Goal: Information Seeking & Learning: Learn about a topic

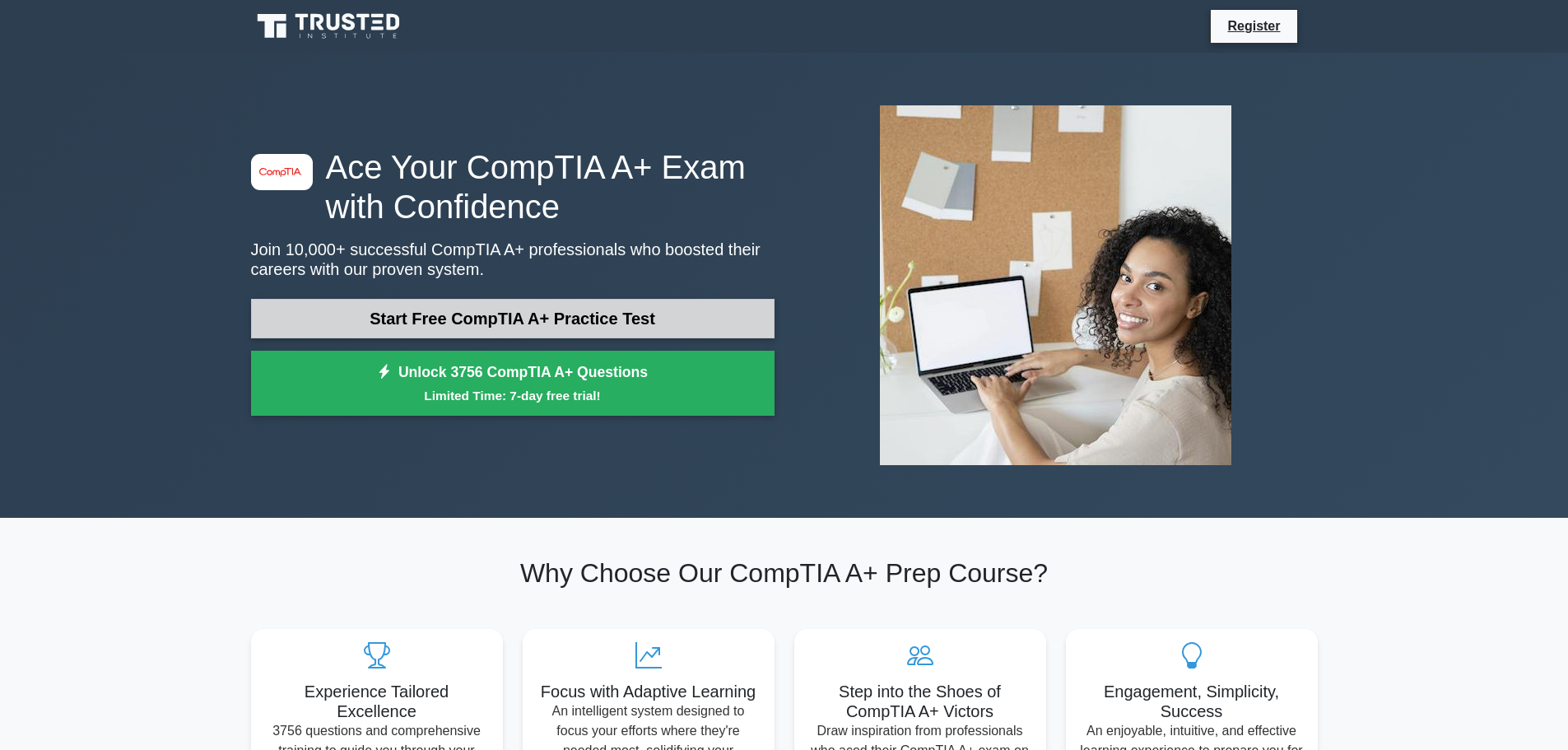
click at [351, 325] on link "Start Free CompTIA A+ Practice Test" at bounding box center [512, 319] width 523 height 40
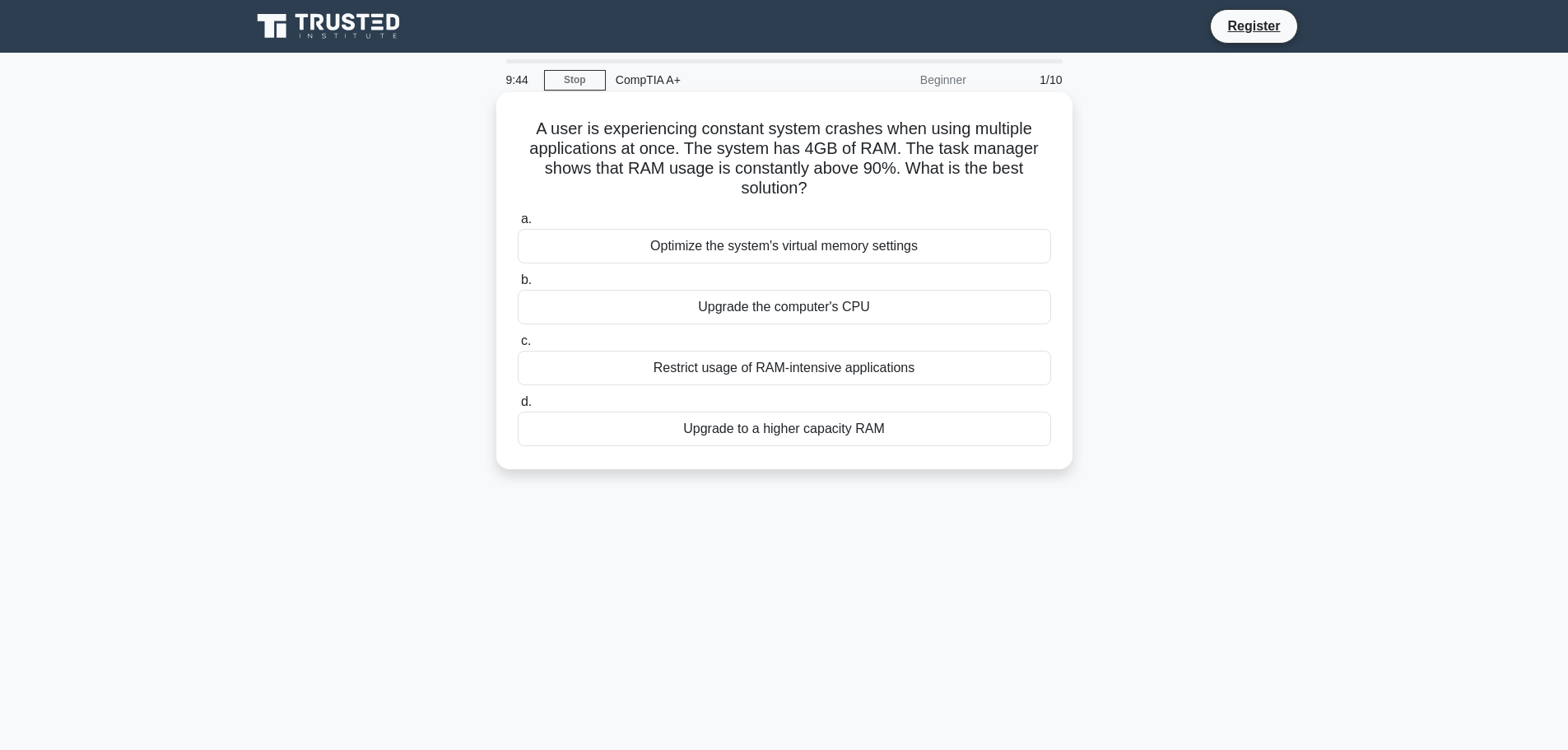
click at [765, 435] on div "Upgrade to a higher capacity RAM" at bounding box center [784, 428] width 533 height 35
click at [517, 408] on input "d. Upgrade to a higher capacity RAM" at bounding box center [517, 402] width 0 height 11
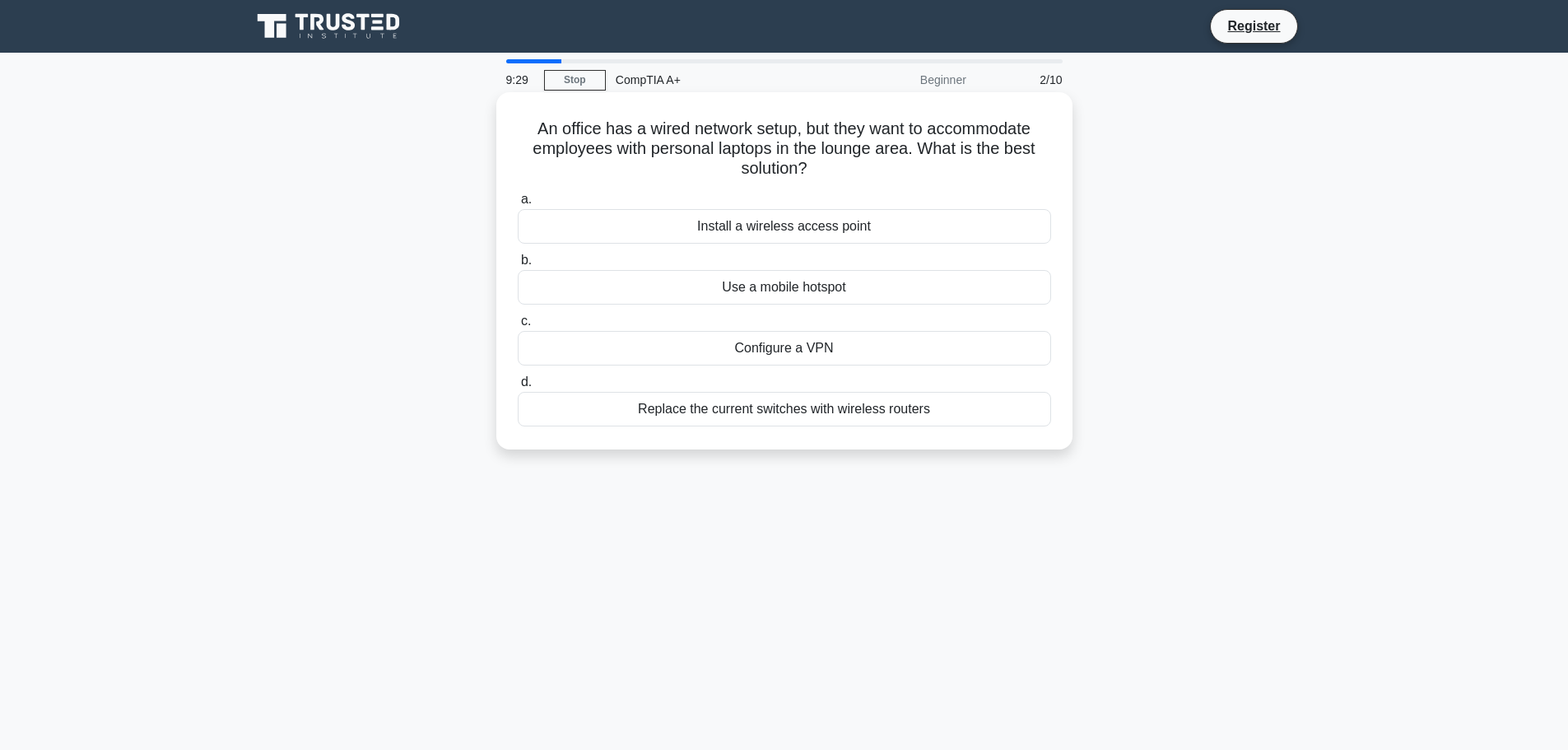
click at [643, 228] on div "Install a wireless access point" at bounding box center [784, 226] width 533 height 35
click at [517, 205] on input "a. Install a wireless access point" at bounding box center [517, 200] width 0 height 11
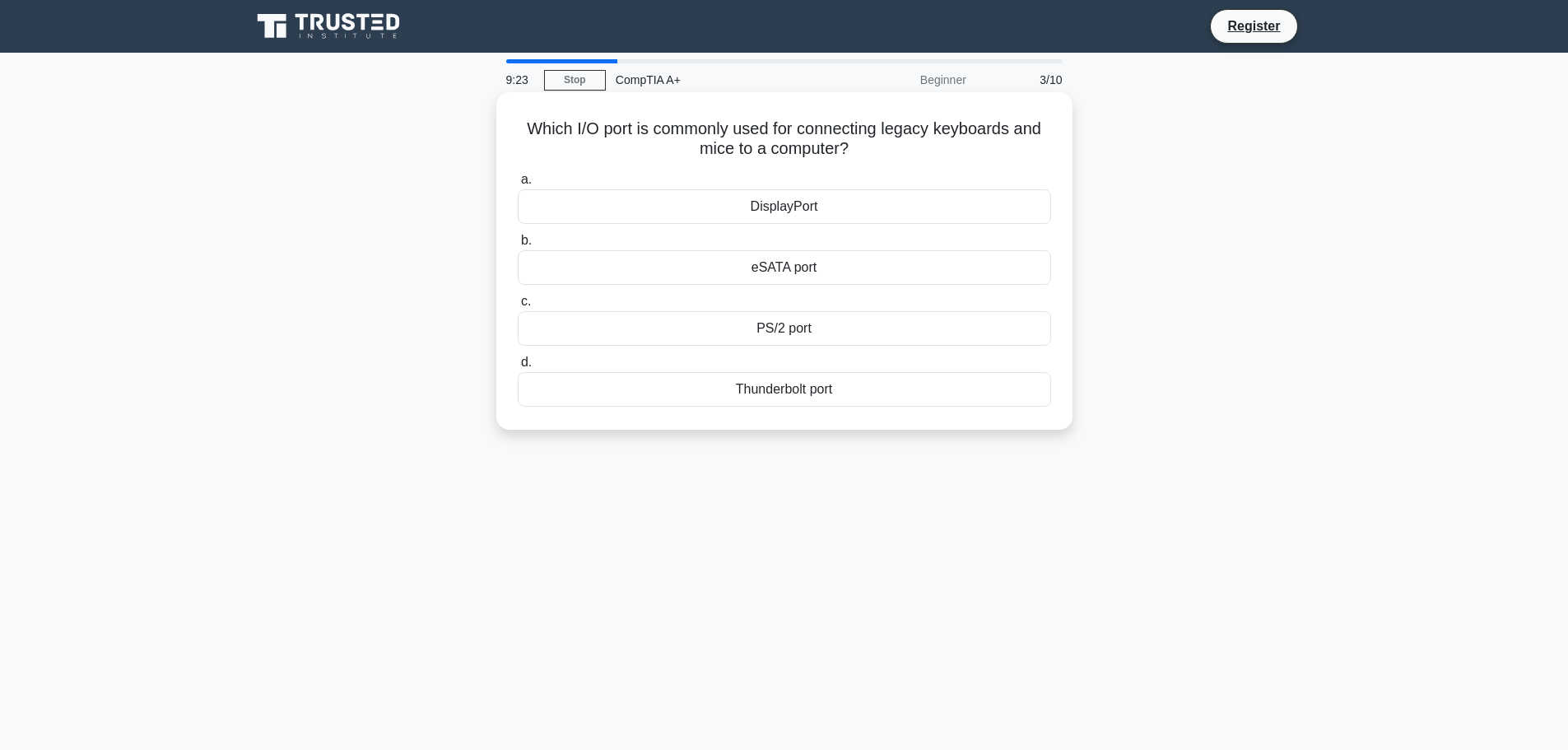
click at [760, 334] on div "PS/2 port" at bounding box center [784, 328] width 533 height 35
click at [517, 307] on input "c. PS/2 port" at bounding box center [517, 302] width 0 height 11
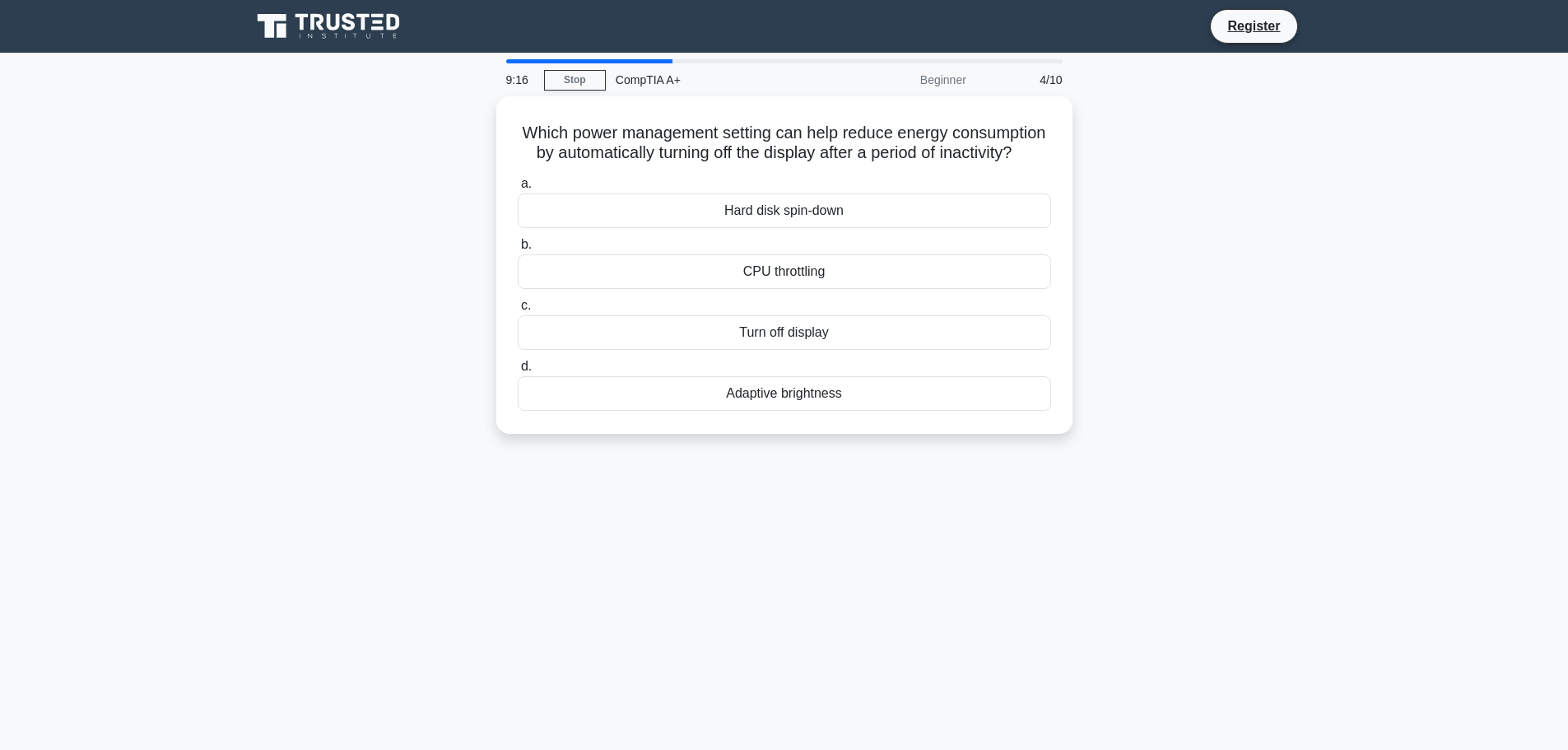
click at [290, 279] on div "Which power management setting can help reduce energy consumption by automatica…" at bounding box center [784, 274] width 1086 height 357
click at [736, 346] on div "Turn off display" at bounding box center [784, 328] width 533 height 35
click at [517, 307] on input "c. Turn off display" at bounding box center [517, 302] width 0 height 11
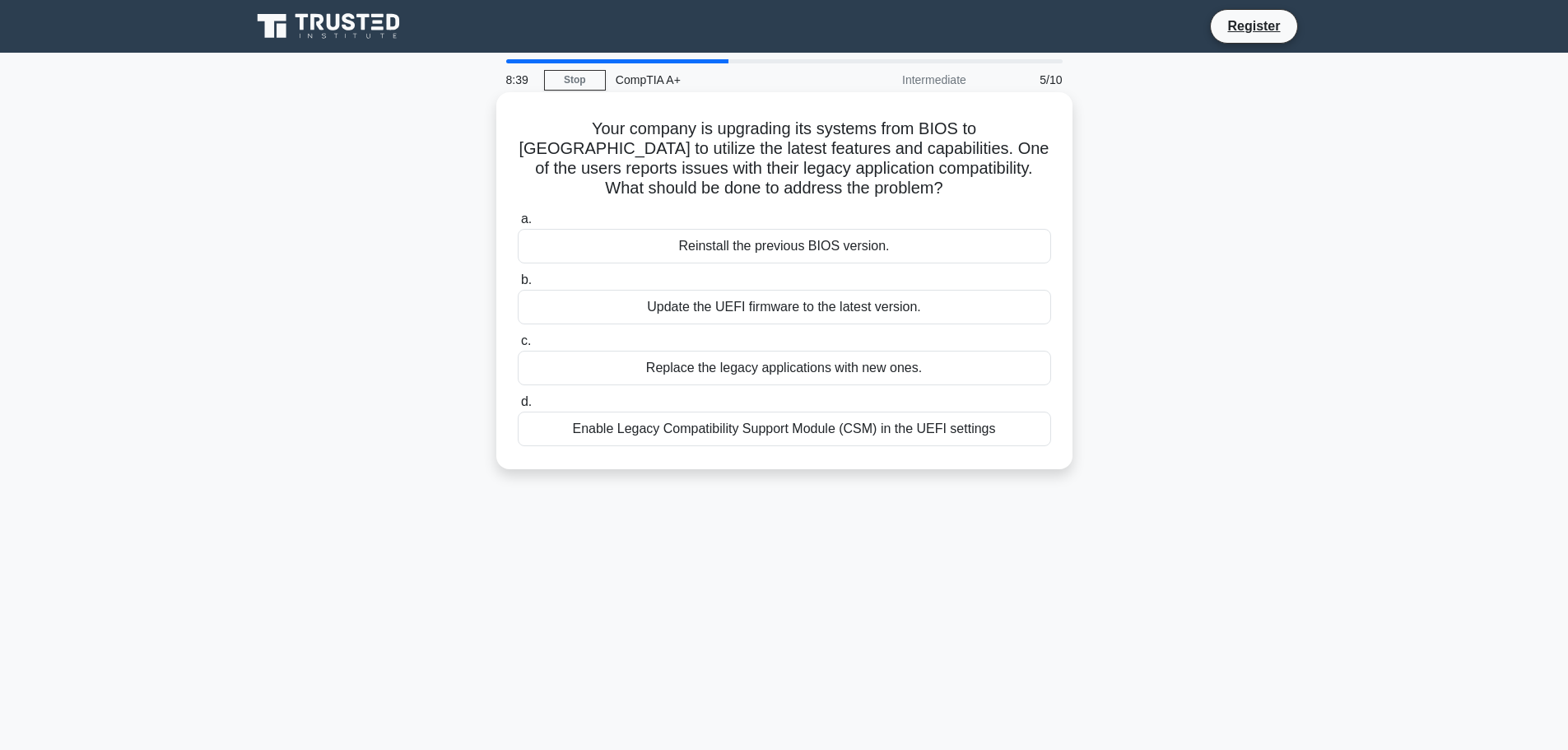
click at [749, 319] on div "Update the UEFI firmware to the latest version." at bounding box center [784, 307] width 533 height 35
click at [517, 285] on input "b. Update the UEFI firmware to the latest version." at bounding box center [517, 280] width 0 height 11
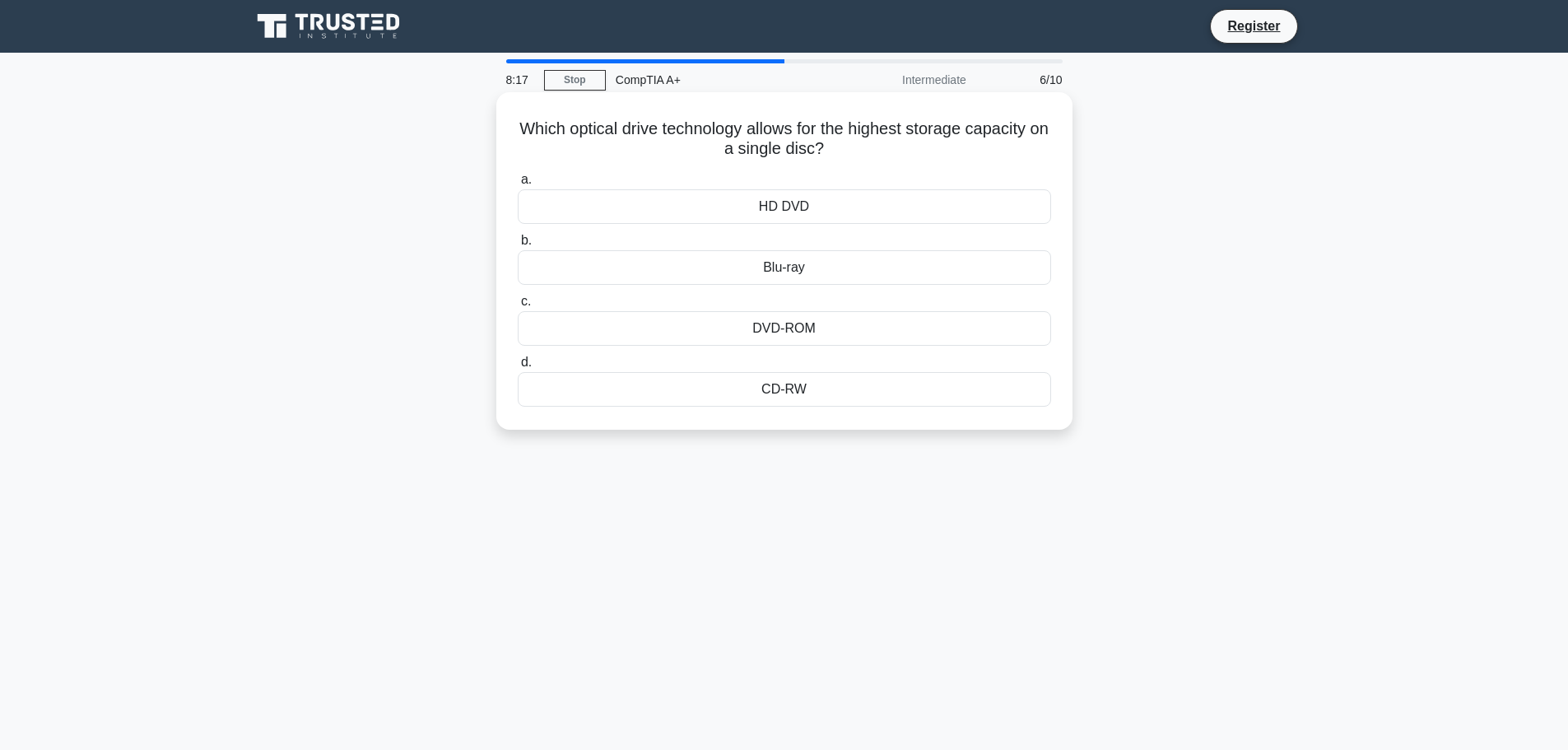
click at [774, 335] on div "DVD-ROM" at bounding box center [784, 328] width 533 height 35
click at [517, 307] on input "c. DVD-ROM" at bounding box center [517, 302] width 0 height 11
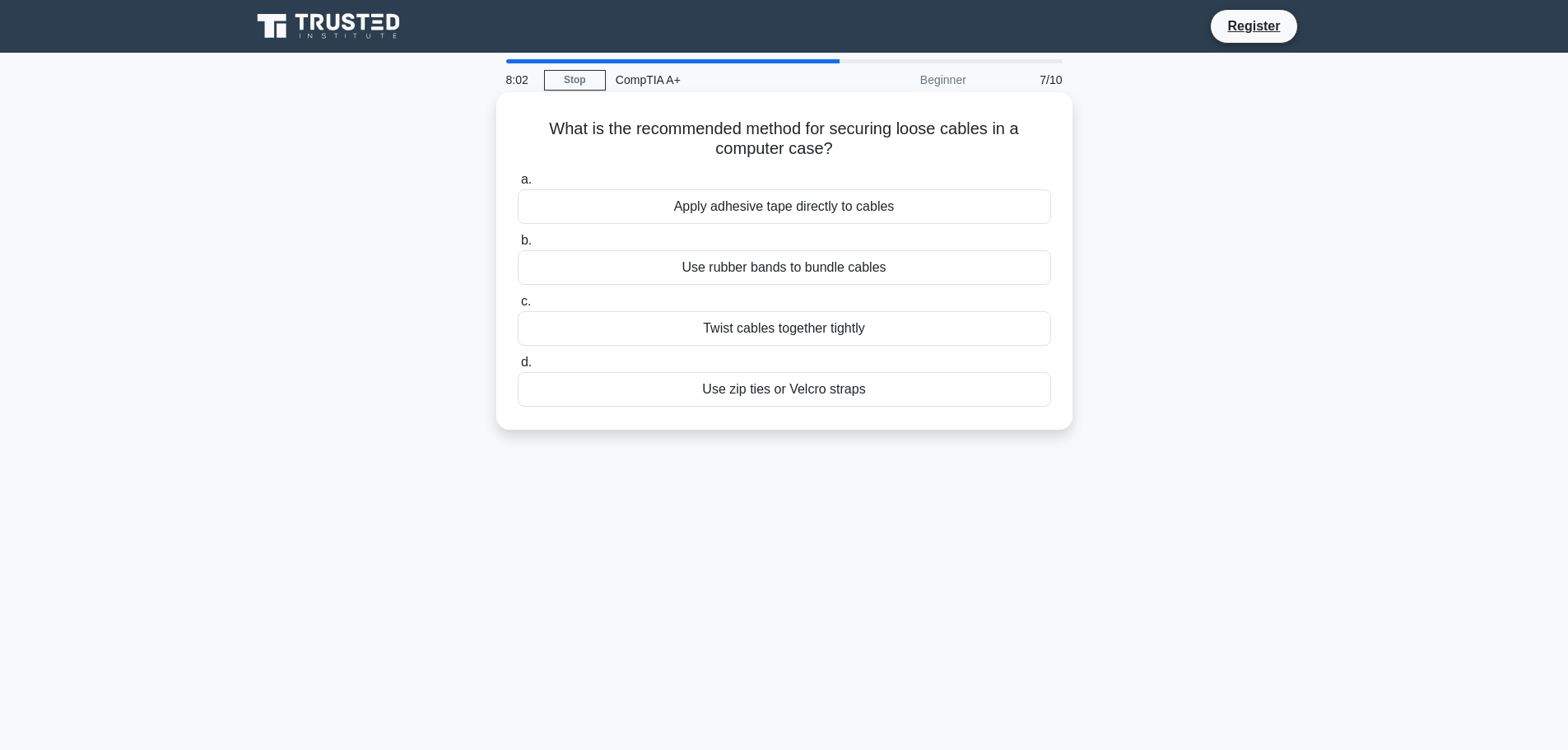
click at [752, 395] on div "Use zip ties or Velcro straps" at bounding box center [784, 389] width 533 height 35
click at [517, 368] on input "d. Use zip ties or Velcro straps" at bounding box center [517, 362] width 0 height 11
click at [761, 333] on div "Disk Management" at bounding box center [784, 328] width 533 height 35
click at [517, 307] on input "c. Disk Management" at bounding box center [517, 302] width 0 height 11
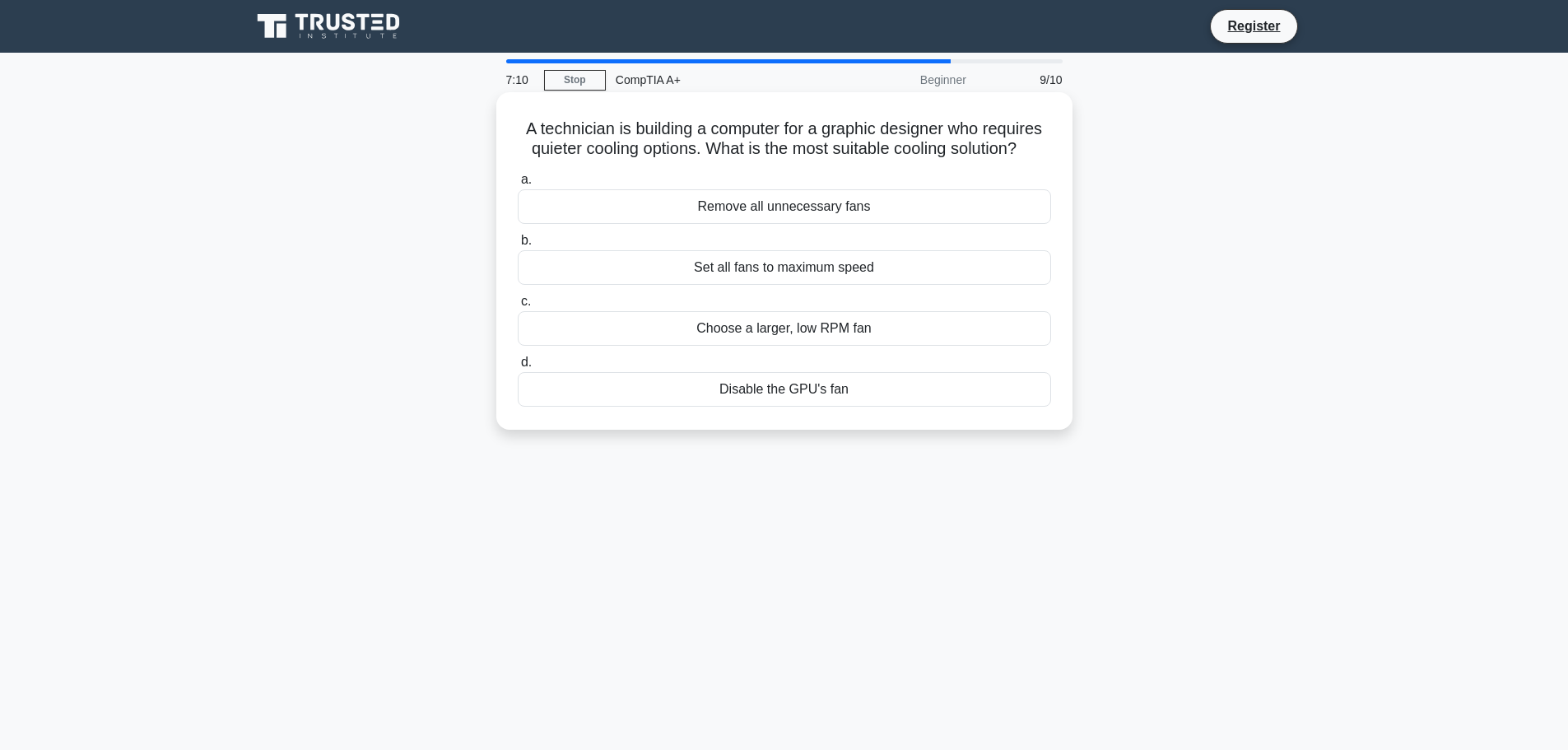
click at [733, 216] on div "Remove all unnecessary fans" at bounding box center [784, 206] width 533 height 35
click at [517, 185] on input "a. Remove all unnecessary fans" at bounding box center [517, 179] width 0 height 11
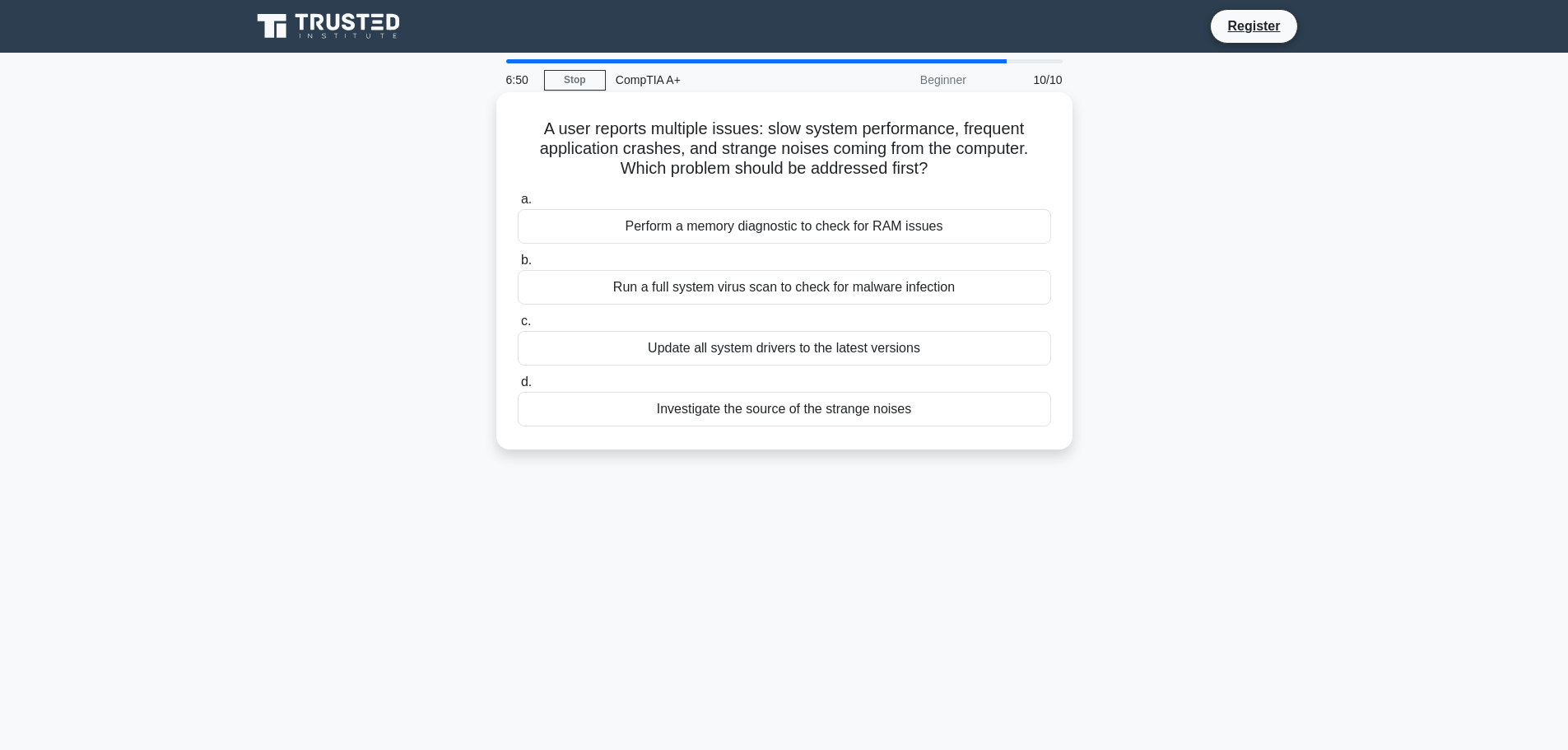
click at [738, 422] on div "Investigate the source of the strange noises" at bounding box center [784, 409] width 533 height 35
click at [517, 387] on input "d. Investigate the source of the strange noises" at bounding box center [517, 382] width 0 height 11
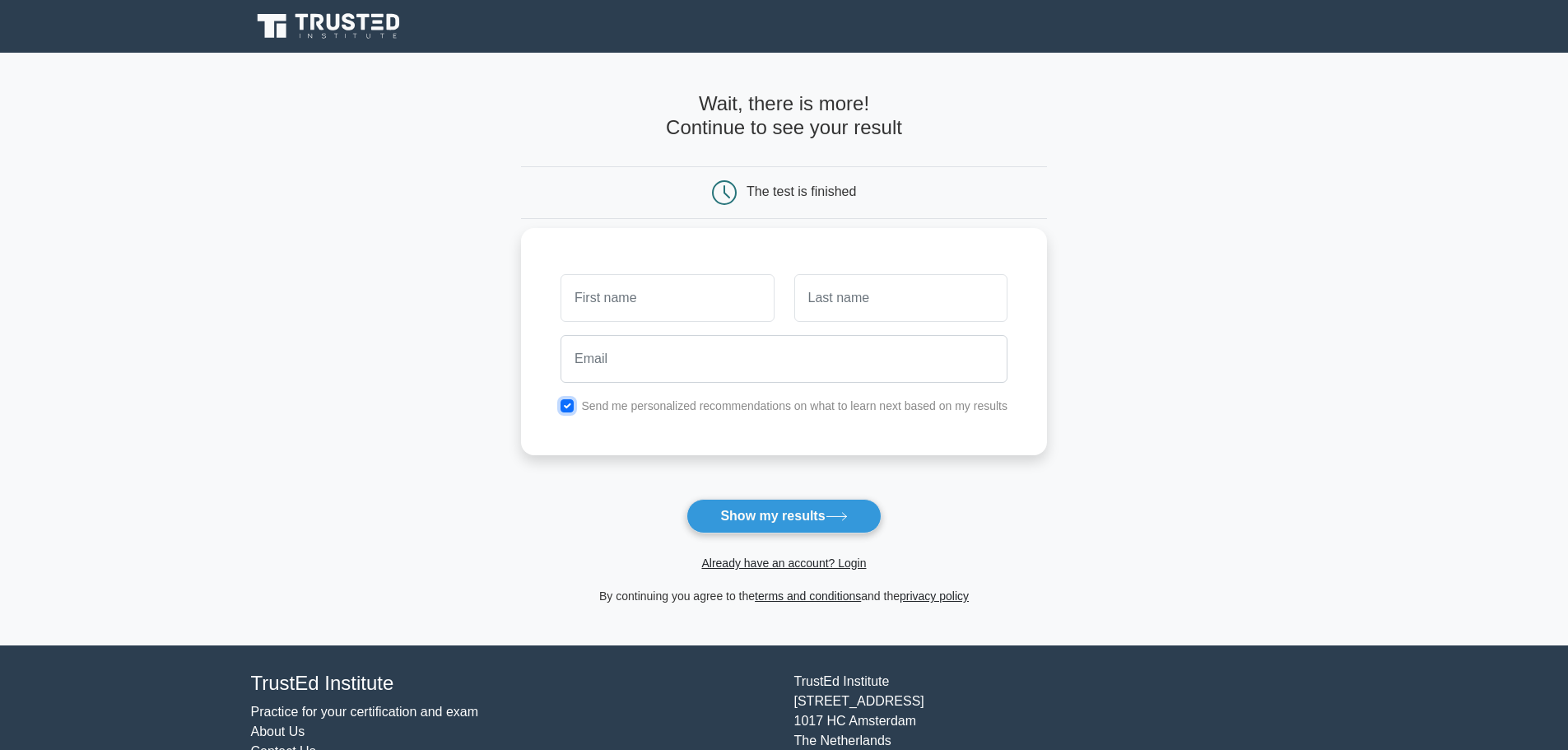
click at [564, 403] on input "checkbox" at bounding box center [567, 406] width 14 height 14
checkbox input "false"
click at [648, 305] on input "text" at bounding box center [667, 298] width 213 height 48
type input "Kevin"
click at [824, 310] on input "text" at bounding box center [900, 298] width 213 height 48
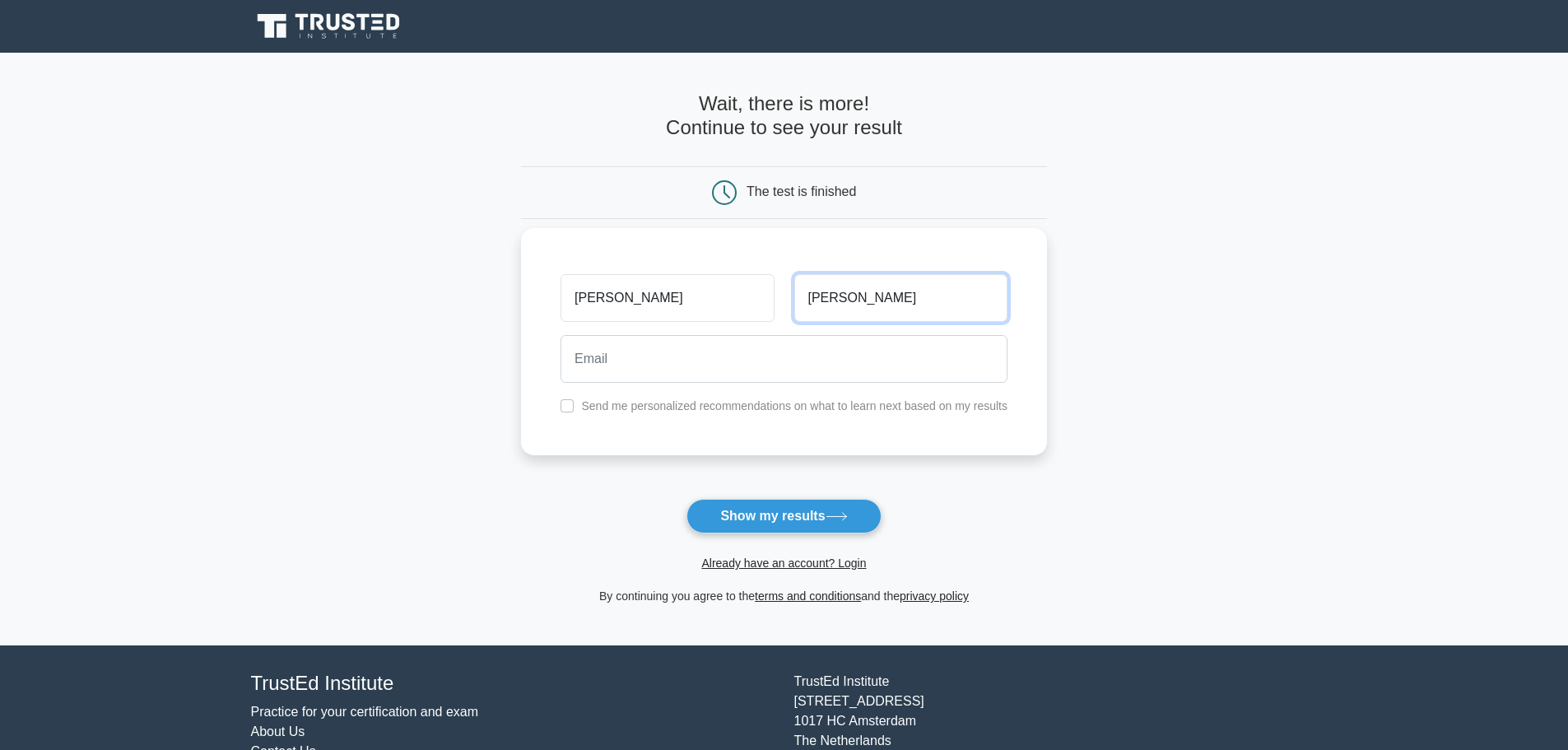
click at [921, 303] on input "Martinez Estrada" at bounding box center [900, 298] width 213 height 48
type input "Martinez"
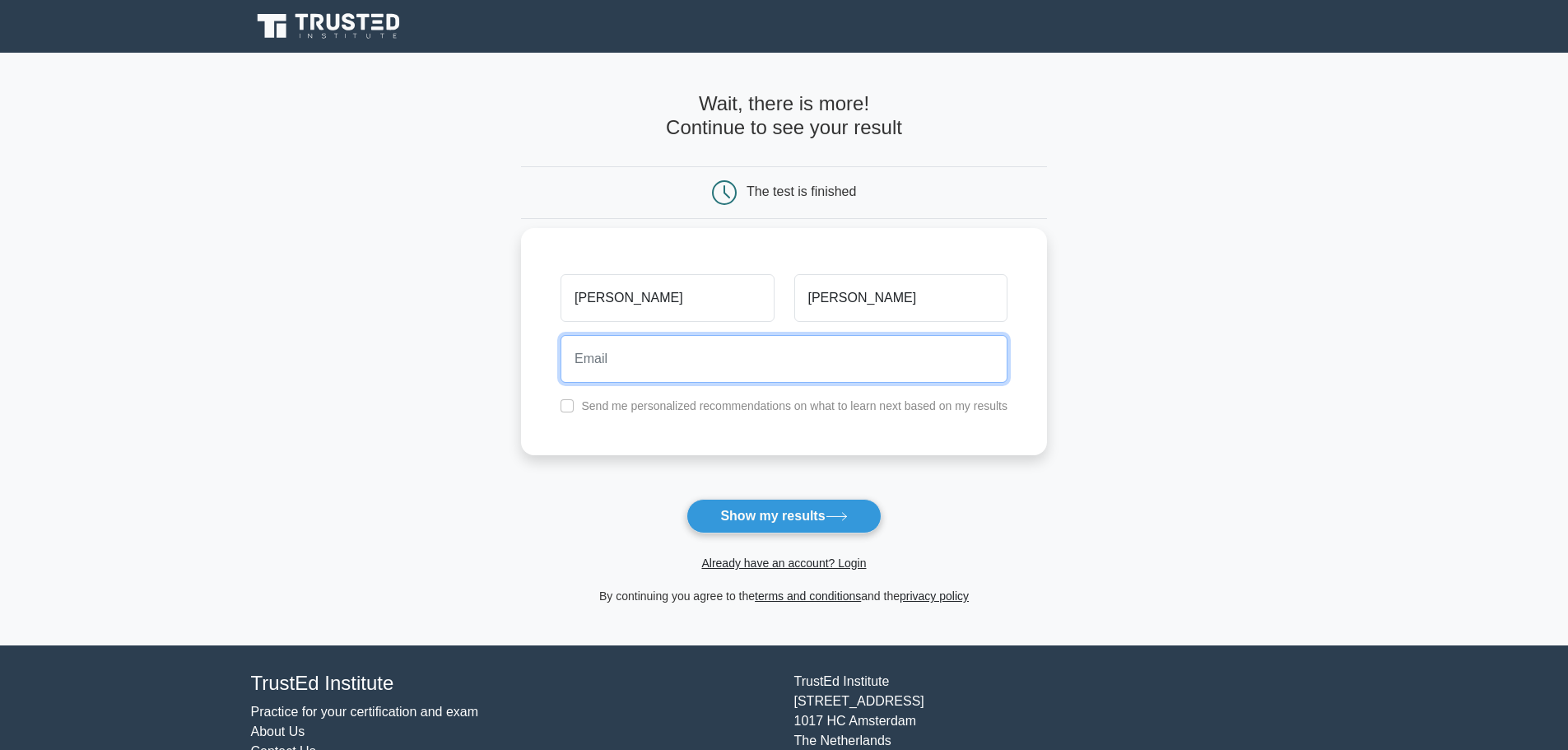
drag, startPoint x: 794, startPoint y: 342, endPoint x: 783, endPoint y: 349, distance: 13.0
click at [789, 347] on input "email" at bounding box center [784, 358] width 447 height 48
type input "pollo777boy@gmail.com"
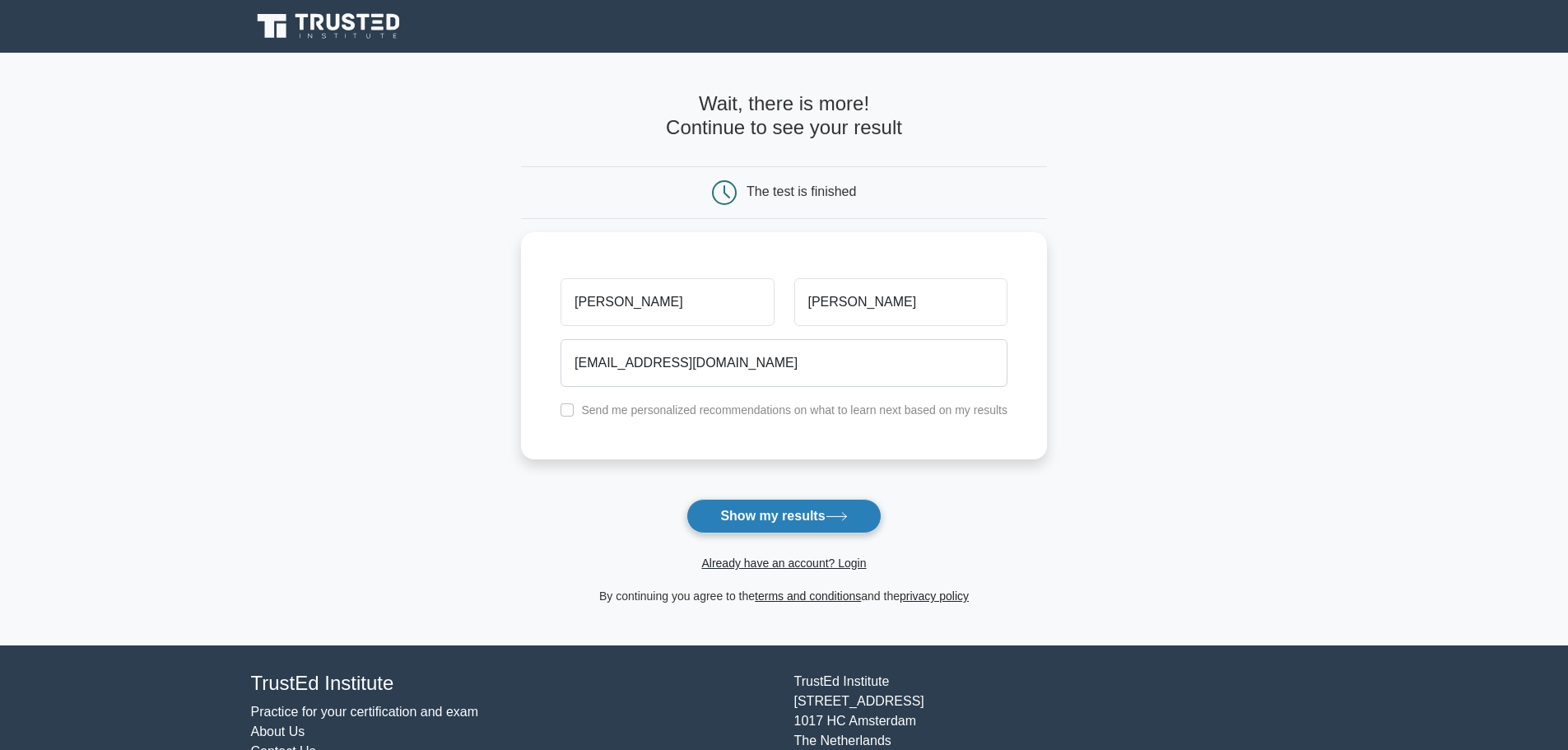
click at [726, 516] on button "Show my results" at bounding box center [783, 516] width 195 height 35
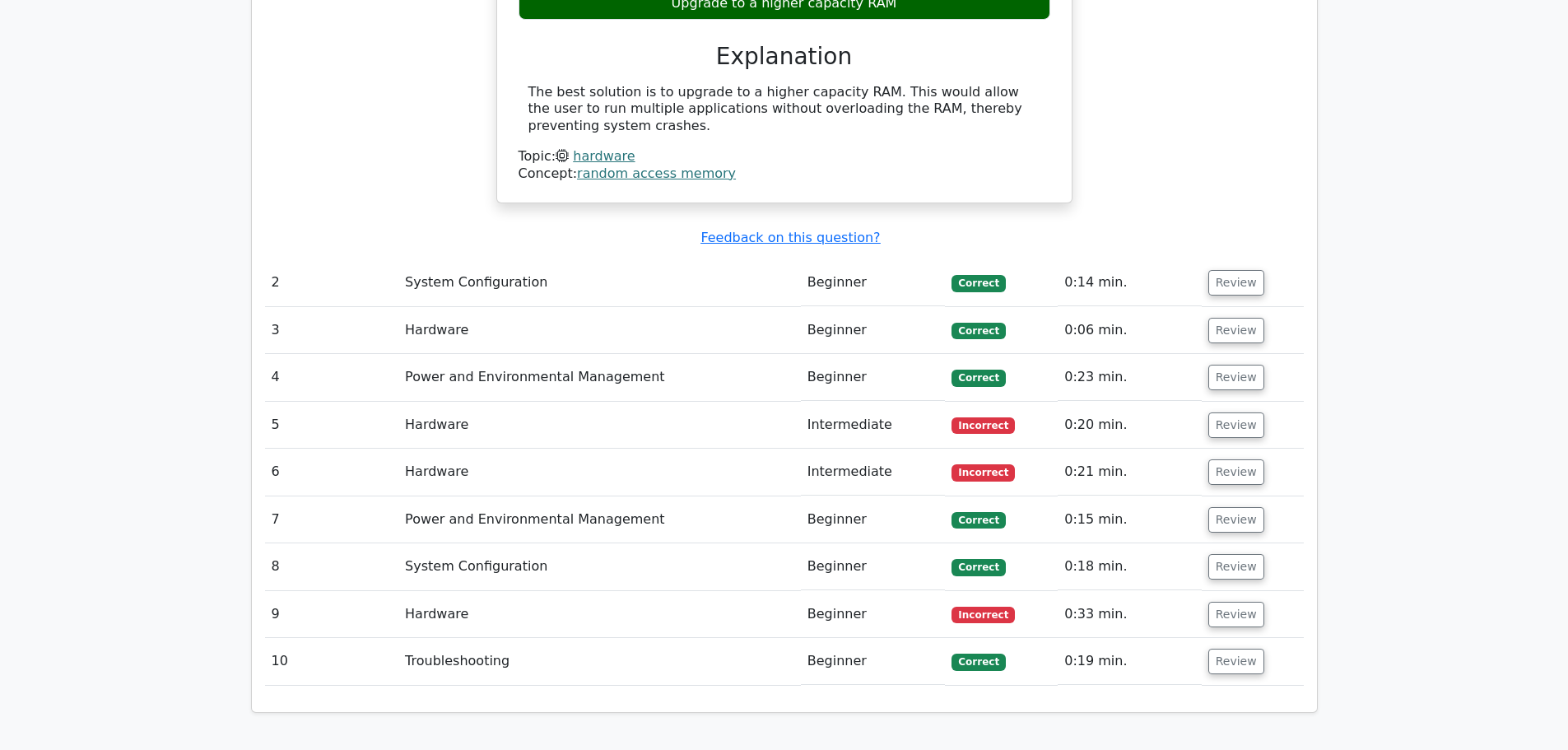
scroll to position [1564, 0]
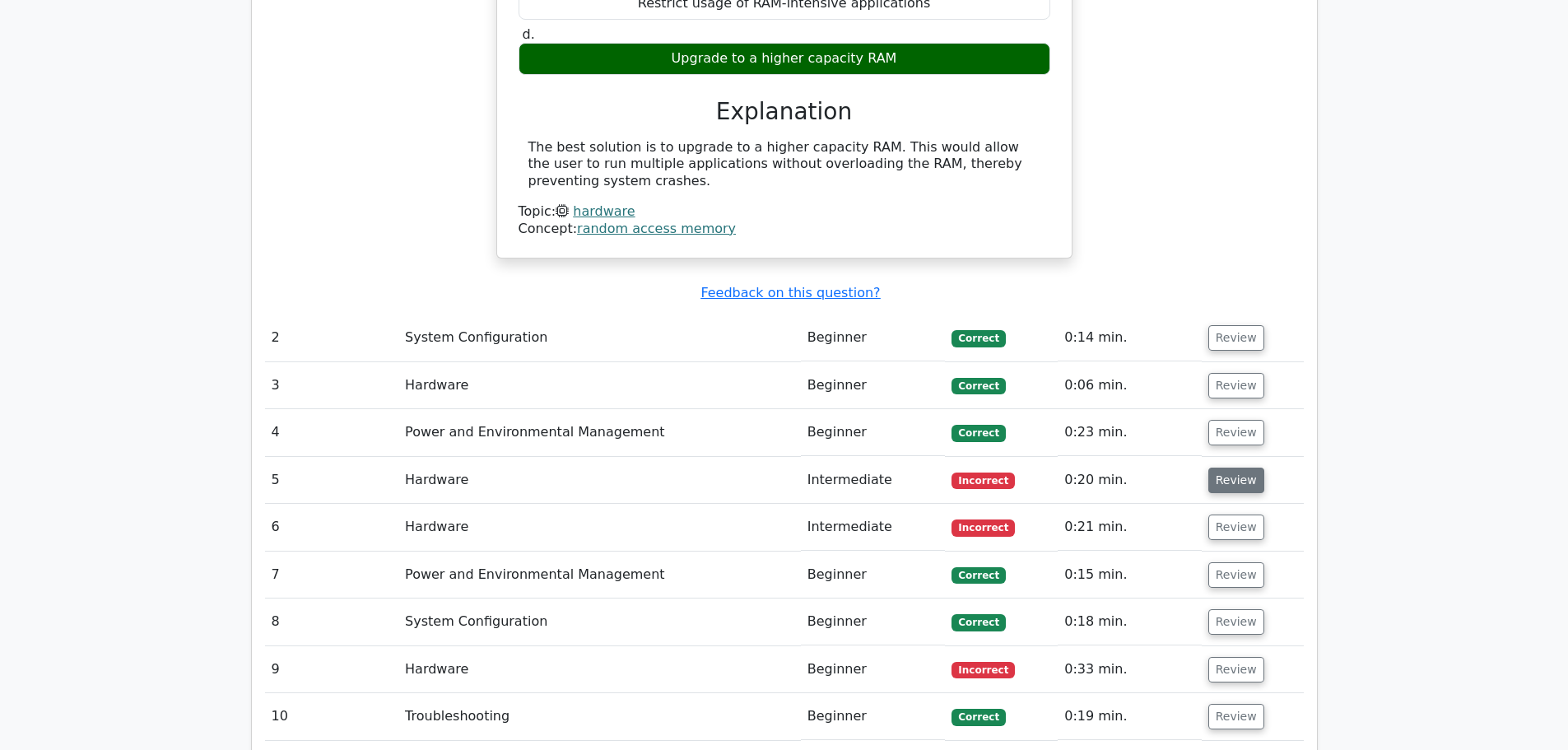
click at [1239, 467] on button "Review" at bounding box center [1236, 480] width 56 height 25
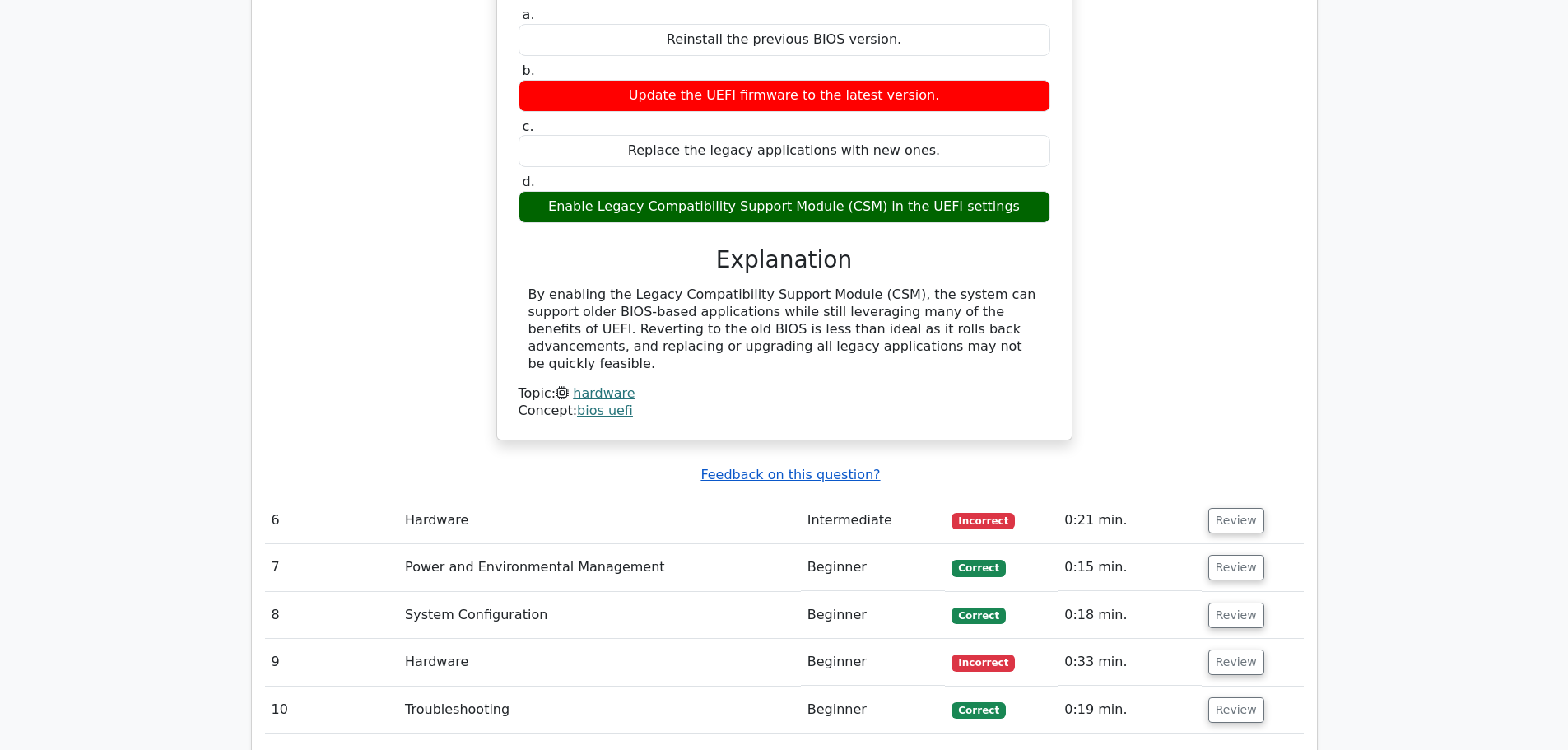
scroll to position [2222, 0]
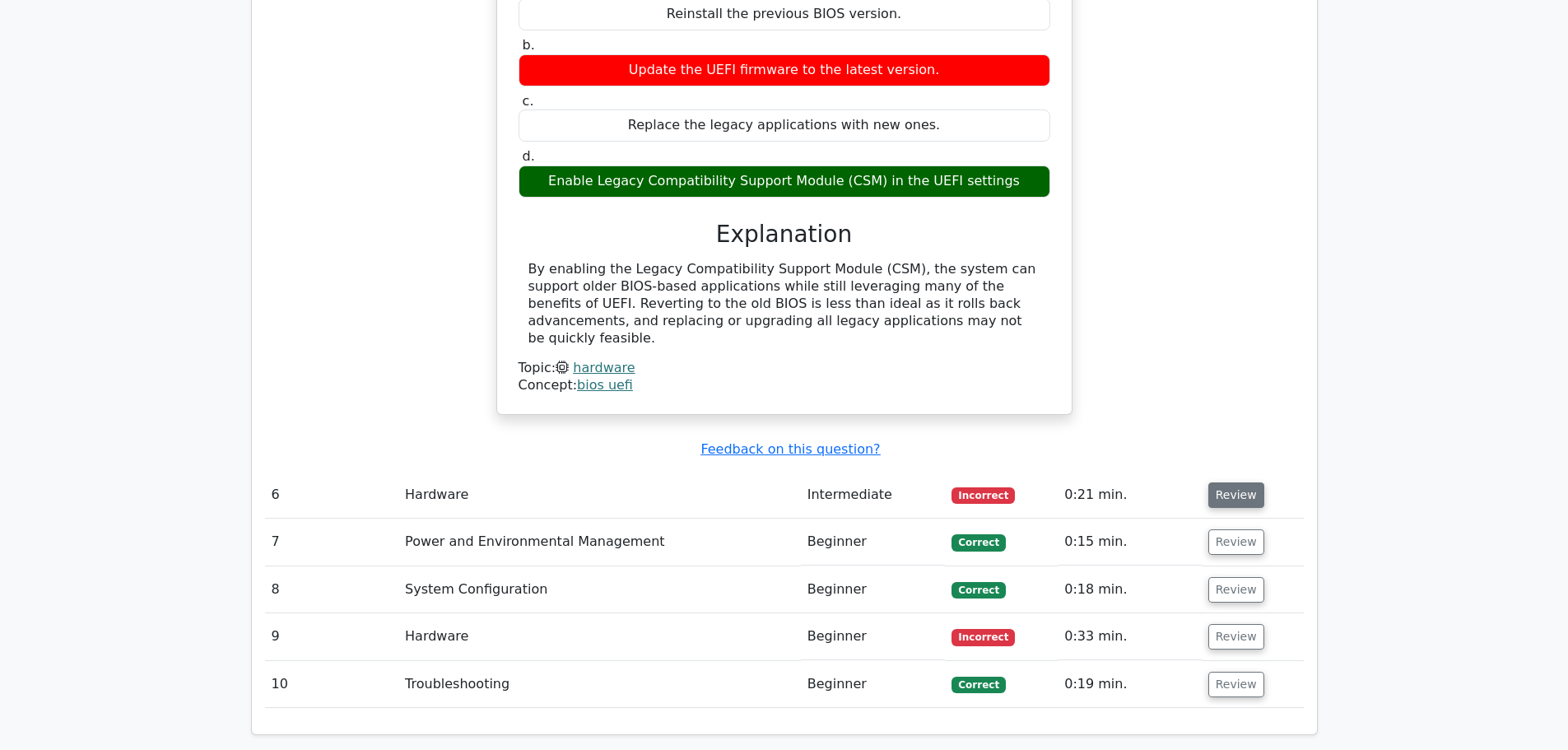
click at [1239, 482] on button "Review" at bounding box center [1236, 495] width 56 height 25
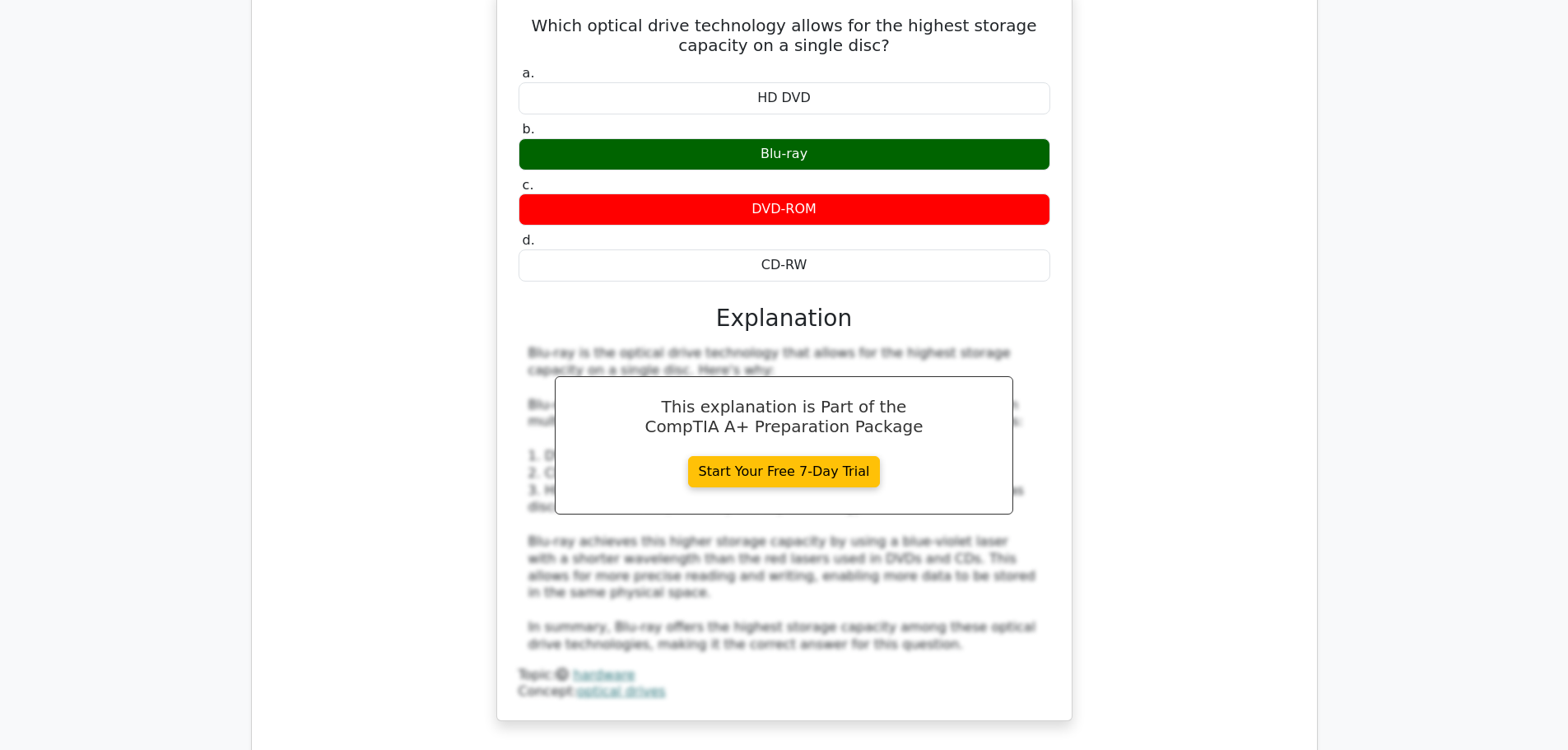
scroll to position [2798, 0]
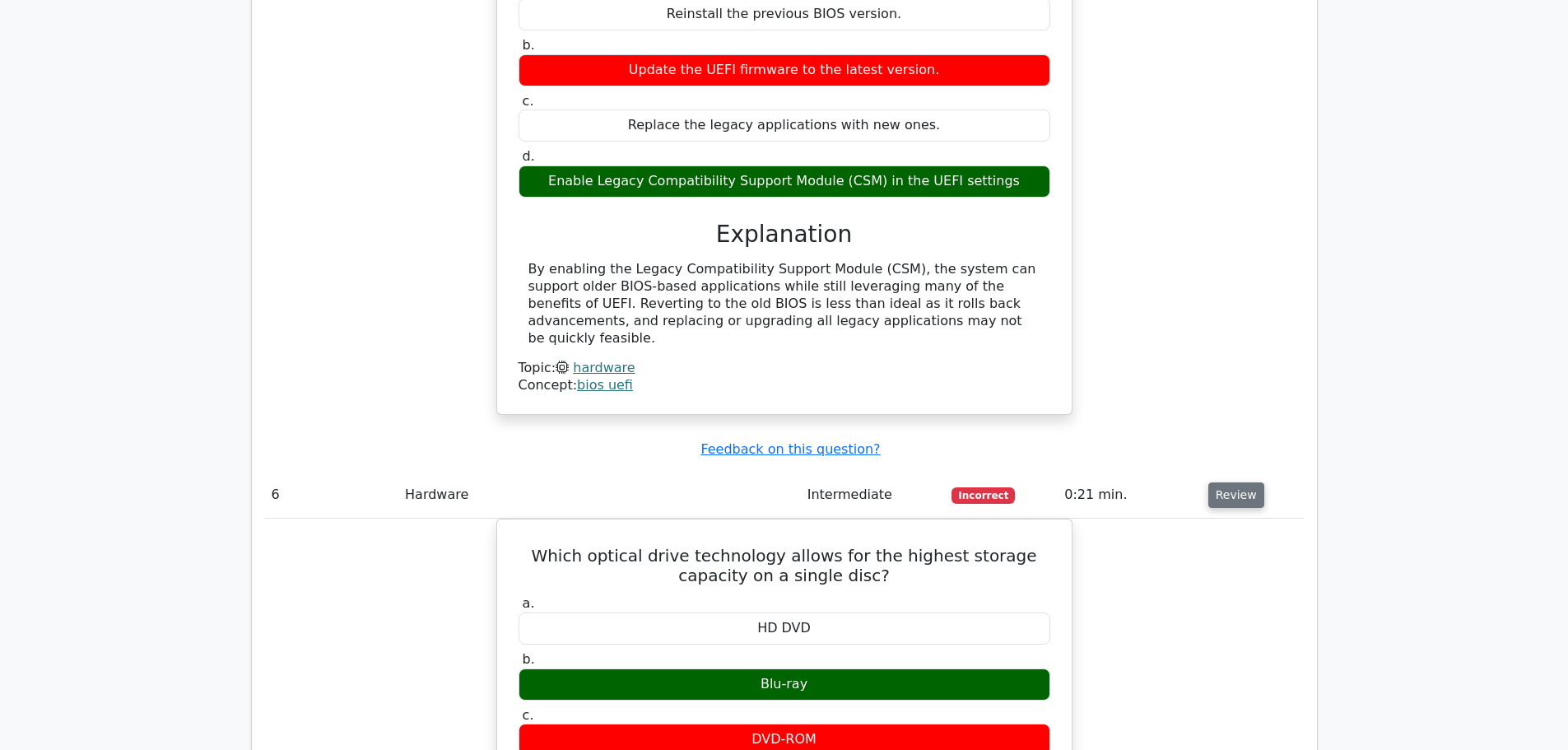
click at [1234, 482] on button "Review" at bounding box center [1236, 495] width 56 height 25
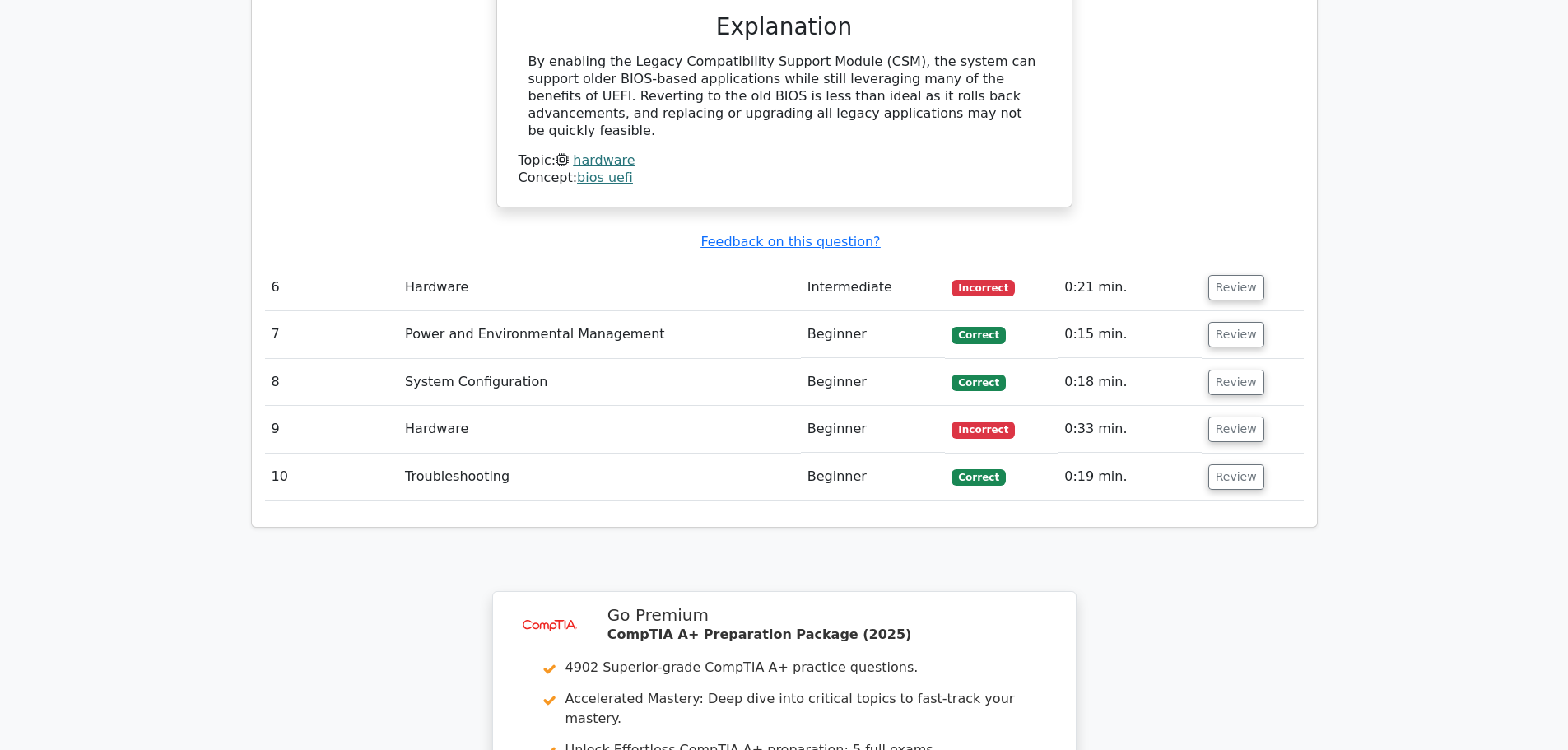
scroll to position [2468, 0]
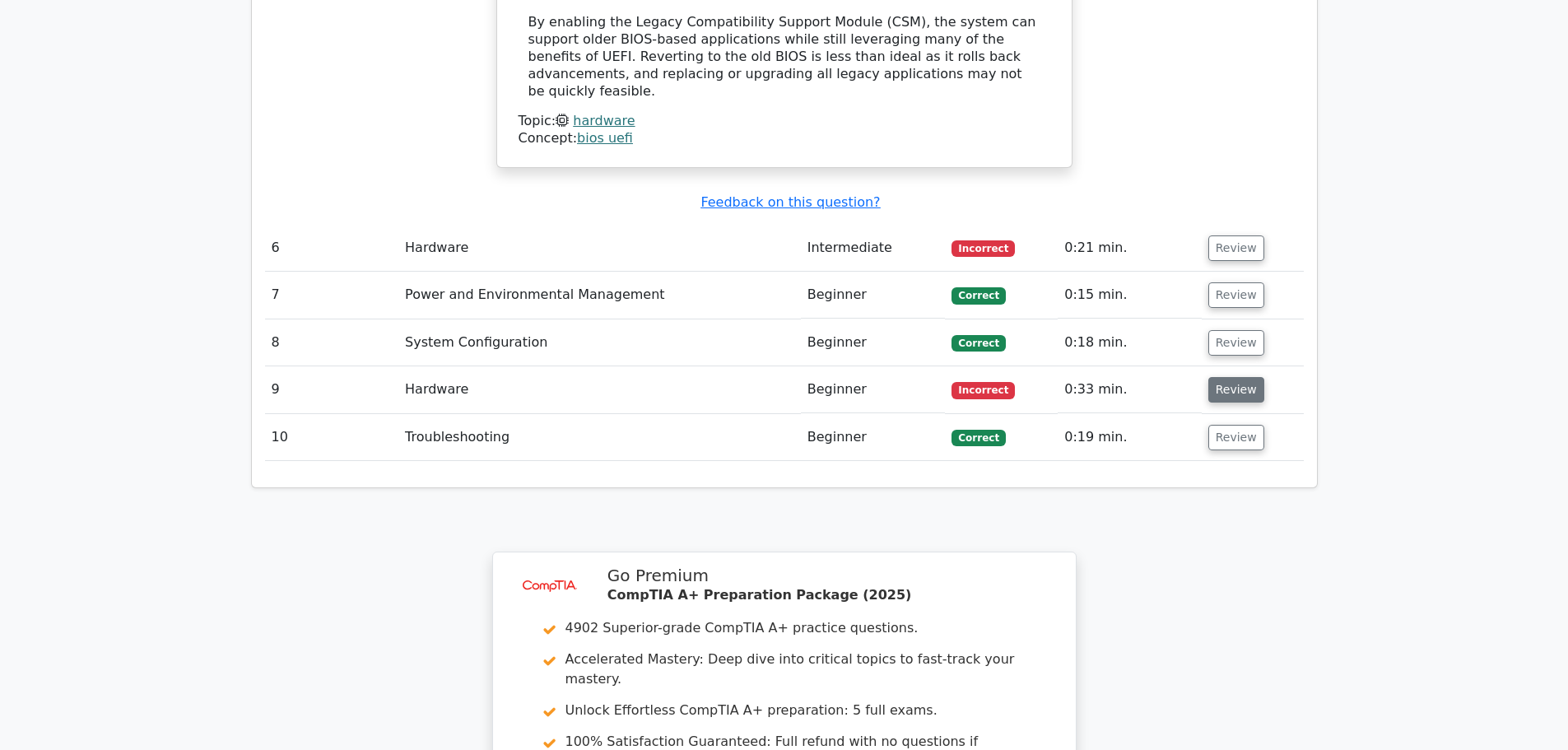
click at [1217, 377] on button "Review" at bounding box center [1236, 390] width 56 height 25
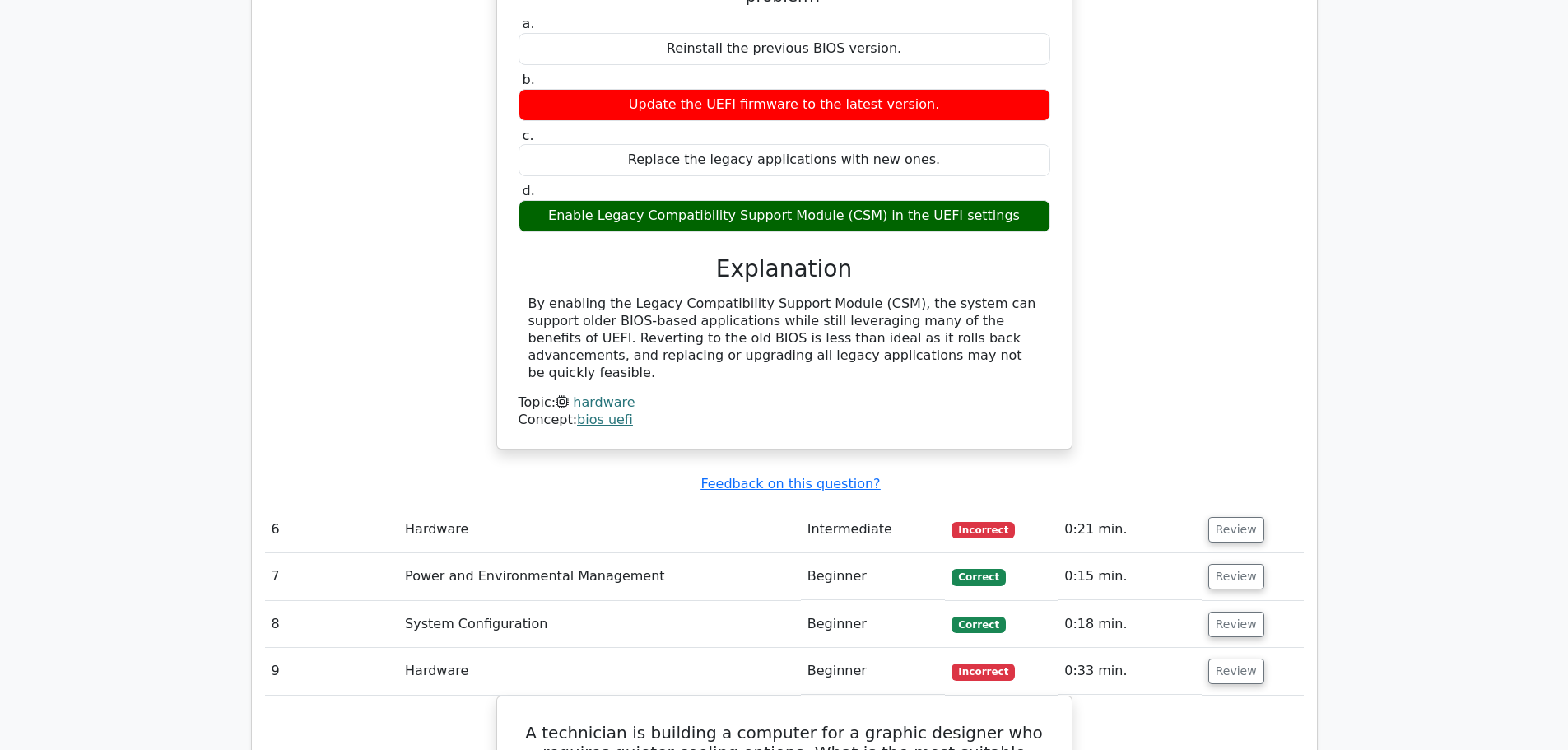
scroll to position [2140, 0]
